Goal: Transaction & Acquisition: Obtain resource

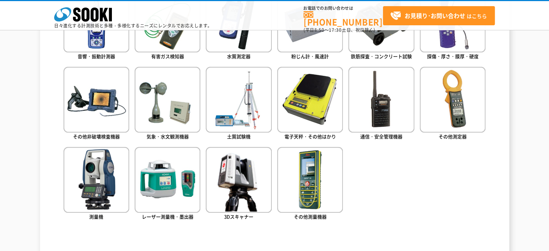
scroll to position [397, 0]
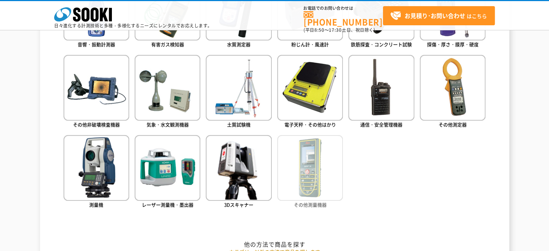
click at [298, 156] on img at bounding box center [310, 168] width 66 height 66
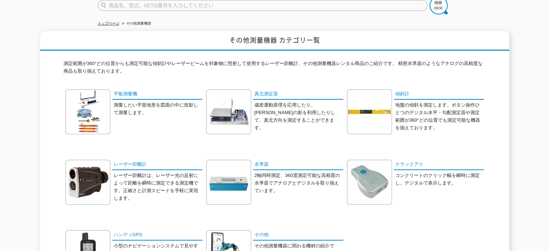
scroll to position [72, 0]
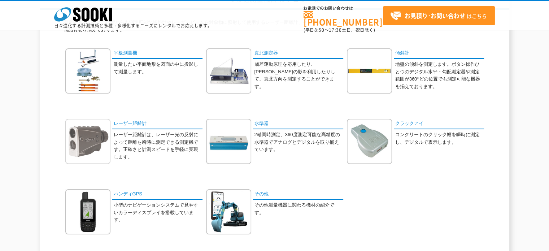
click at [81, 147] on img at bounding box center [87, 141] width 45 height 45
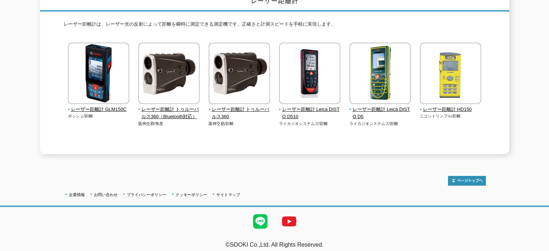
scroll to position [105, 0]
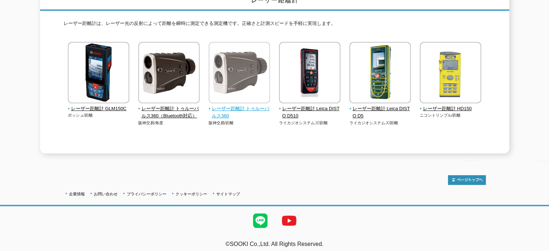
click at [223, 85] on img at bounding box center [239, 73] width 61 height 63
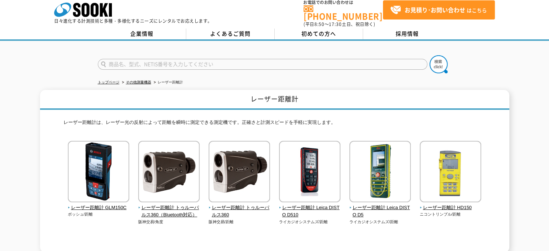
scroll to position [0, 0]
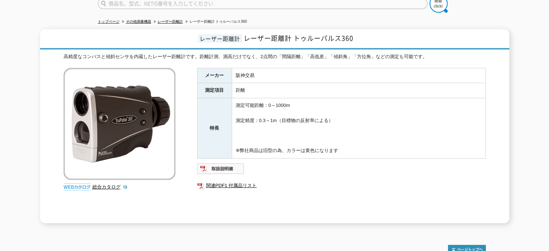
scroll to position [72, 0]
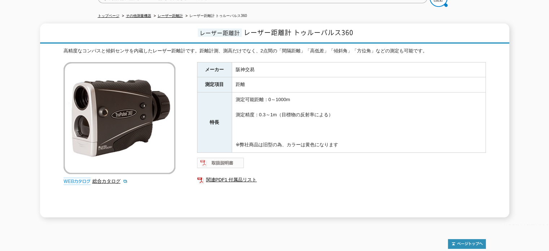
click at [213, 158] on img at bounding box center [220, 163] width 47 height 12
